Goal: Task Accomplishment & Management: Manage account settings

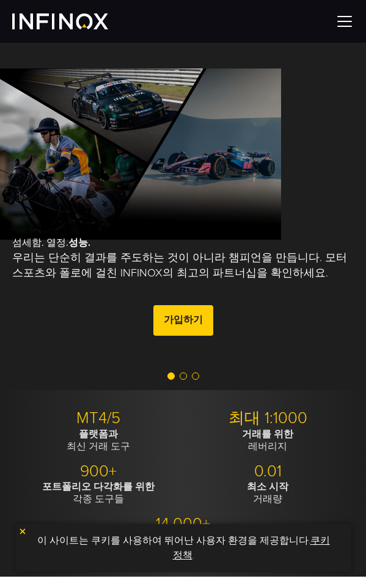
click at [312, 166] on div "섬세함. 열정. 성능. 우리는 단순히 결과를 주도하는 것이 아니라 챔피언을 만듭니다. 모터스포츠와 폴로에 걸친 INFINOX의 최고의 파트너십…" at bounding box center [183, 216] width 366 height 347
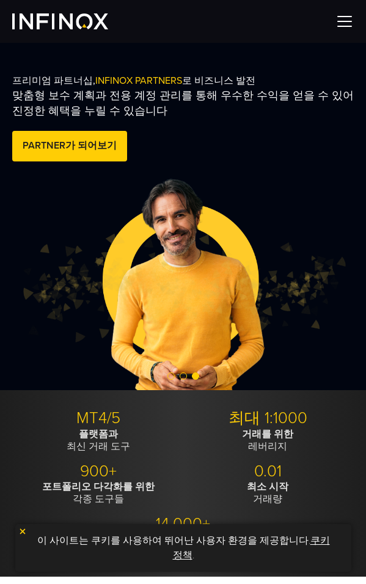
click at [343, 19] on img at bounding box center [345, 21] width 18 height 18
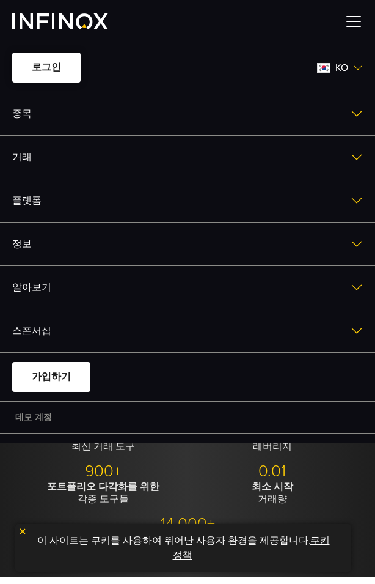
click at [21, 68] on link "로그인" at bounding box center [46, 68] width 68 height 30
click at [50, 63] on link "로그인" at bounding box center [46, 68] width 68 height 30
